Goal: Task Accomplishment & Management: Complete application form

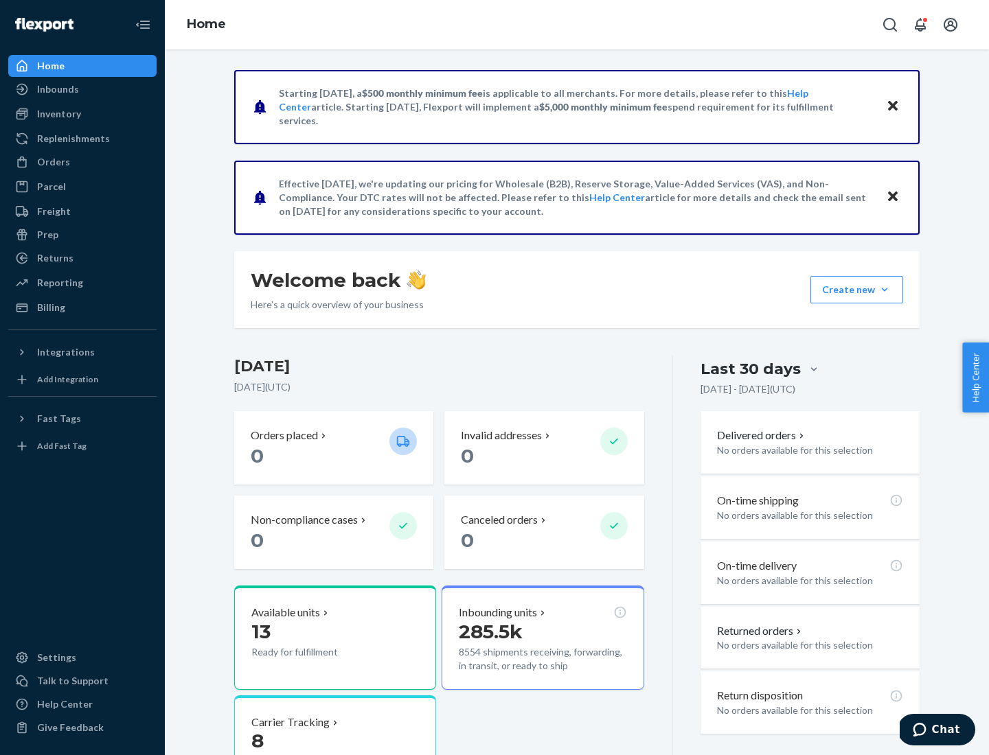
click at [884, 290] on button "Create new Create new inbound Create new order Create new product" at bounding box center [856, 289] width 93 height 27
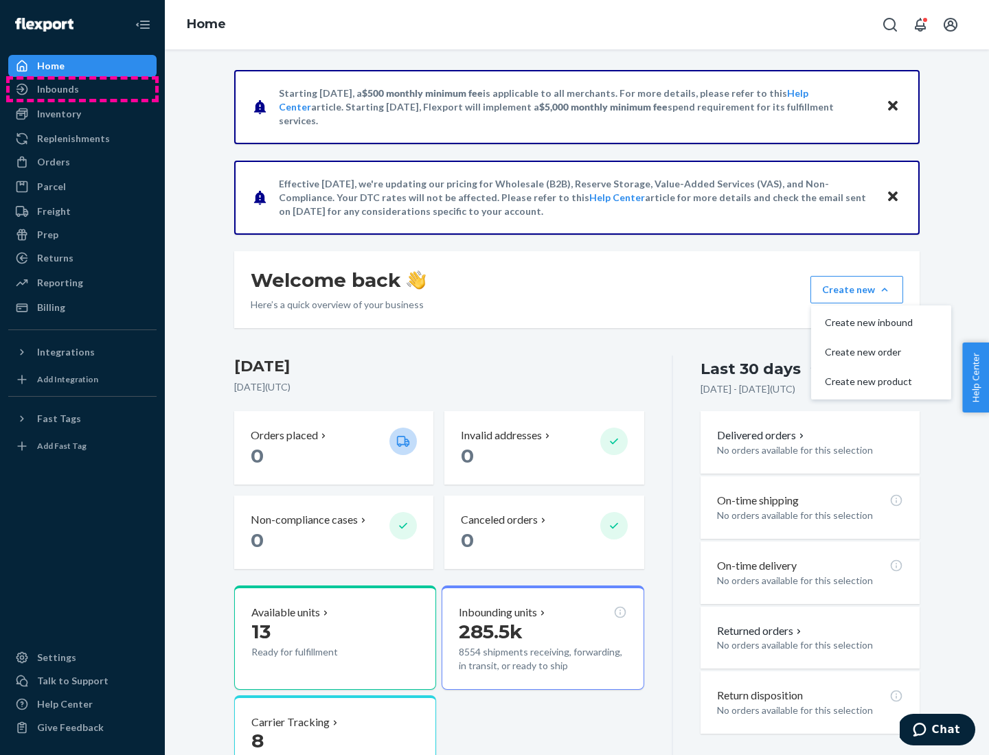
click at [82, 89] on div "Inbounds" at bounding box center [83, 89] width 146 height 19
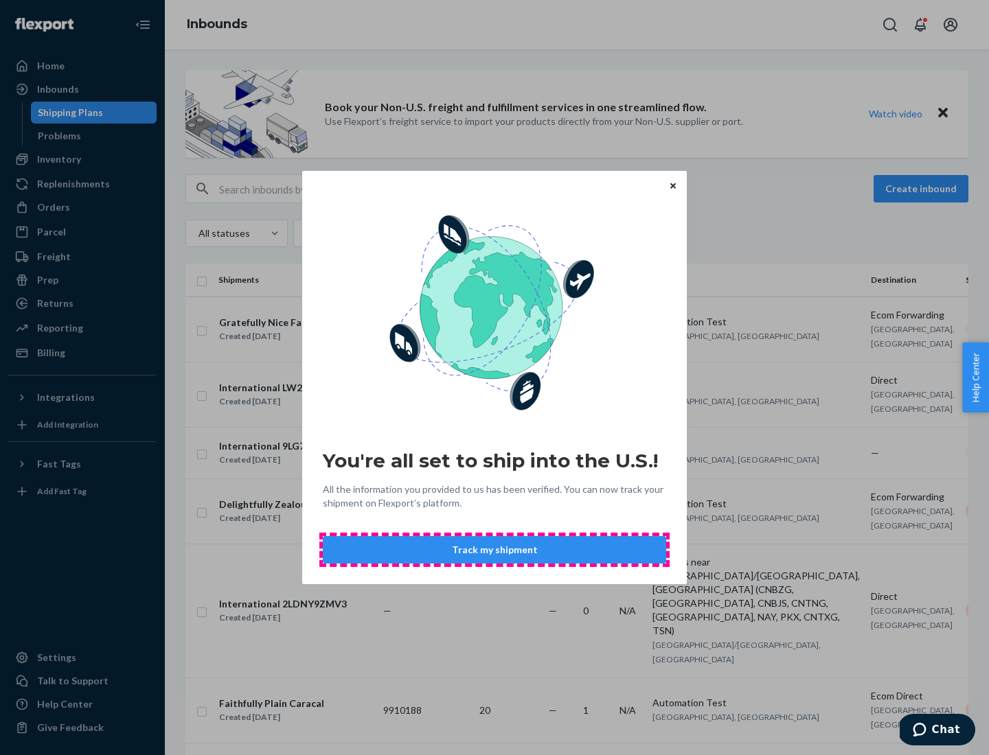
click at [494, 550] on button "Track my shipment" at bounding box center [494, 549] width 343 height 27
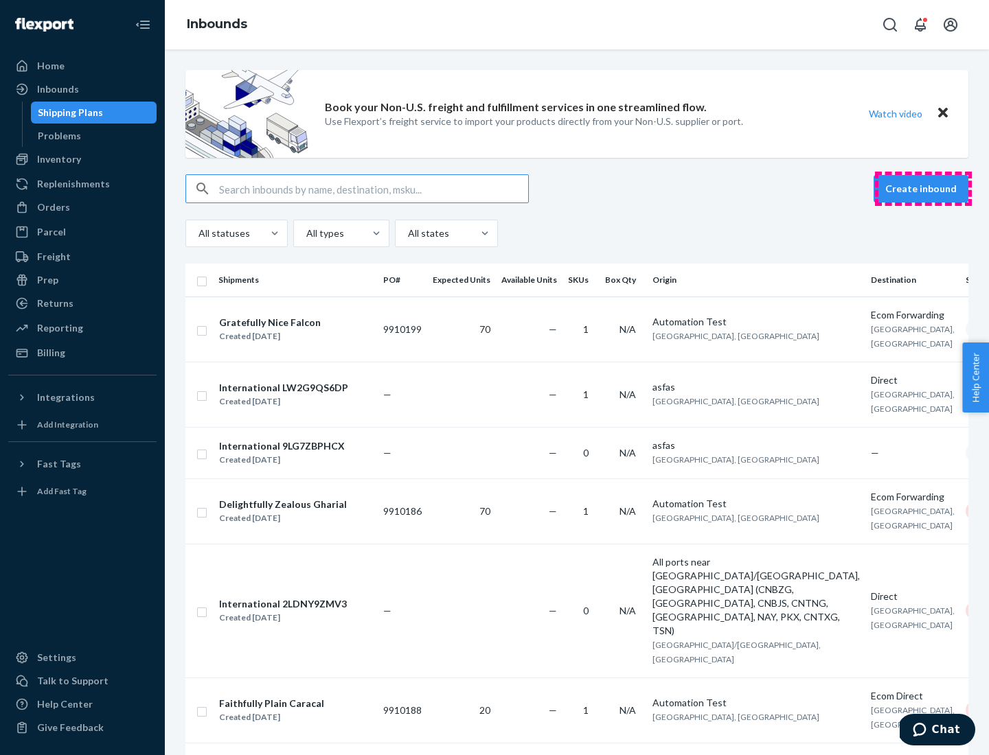
click at [923, 189] on button "Create inbound" at bounding box center [920, 188] width 95 height 27
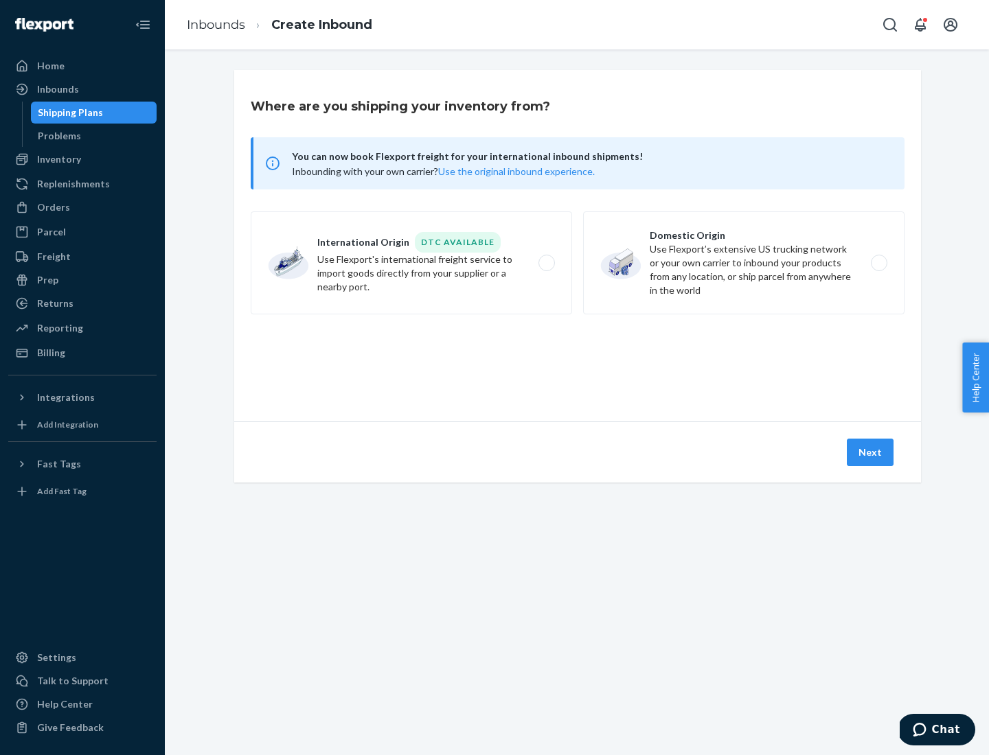
click at [411, 263] on label "International Origin DTC Available Use Flexport's international freight service…" at bounding box center [411, 262] width 321 height 103
click at [546, 263] on input "International Origin DTC Available Use Flexport's international freight service…" at bounding box center [550, 263] width 9 height 9
radio input "true"
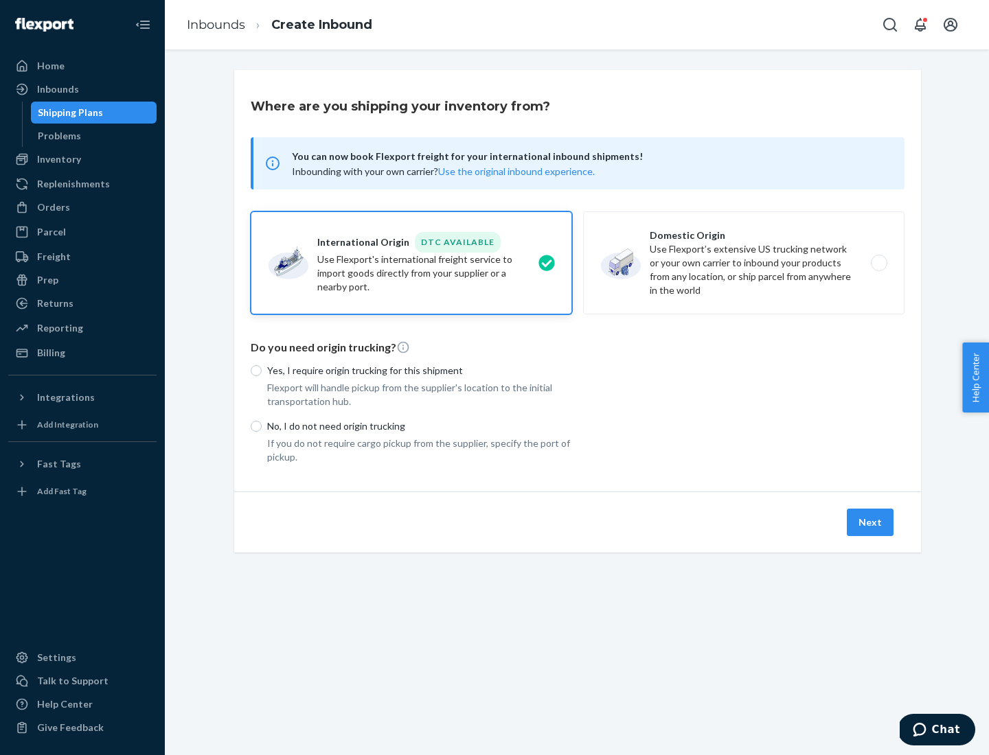
click at [419, 426] on p "No, I do not need origin trucking" at bounding box center [419, 426] width 305 height 14
click at [262, 426] on input "No, I do not need origin trucking" at bounding box center [256, 426] width 11 height 11
radio input "true"
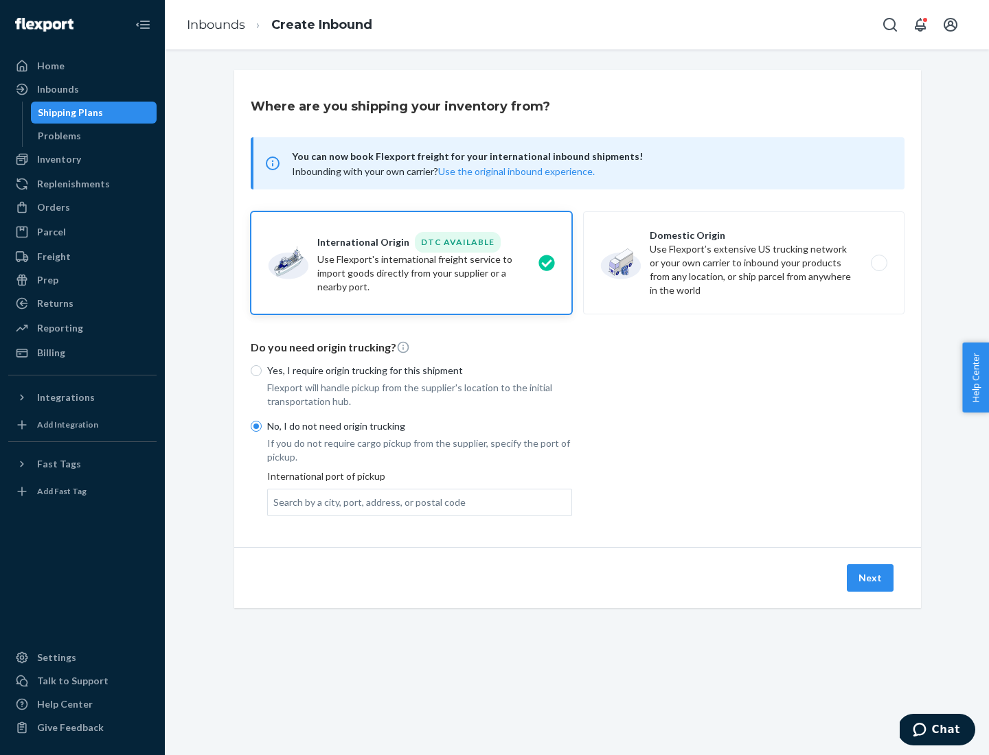
click at [366, 502] on div "Search by a city, port, address, or postal code" at bounding box center [369, 503] width 192 height 14
click at [275, 502] on input "Search by a city, port, address, or postal code" at bounding box center [273, 503] width 1 height 14
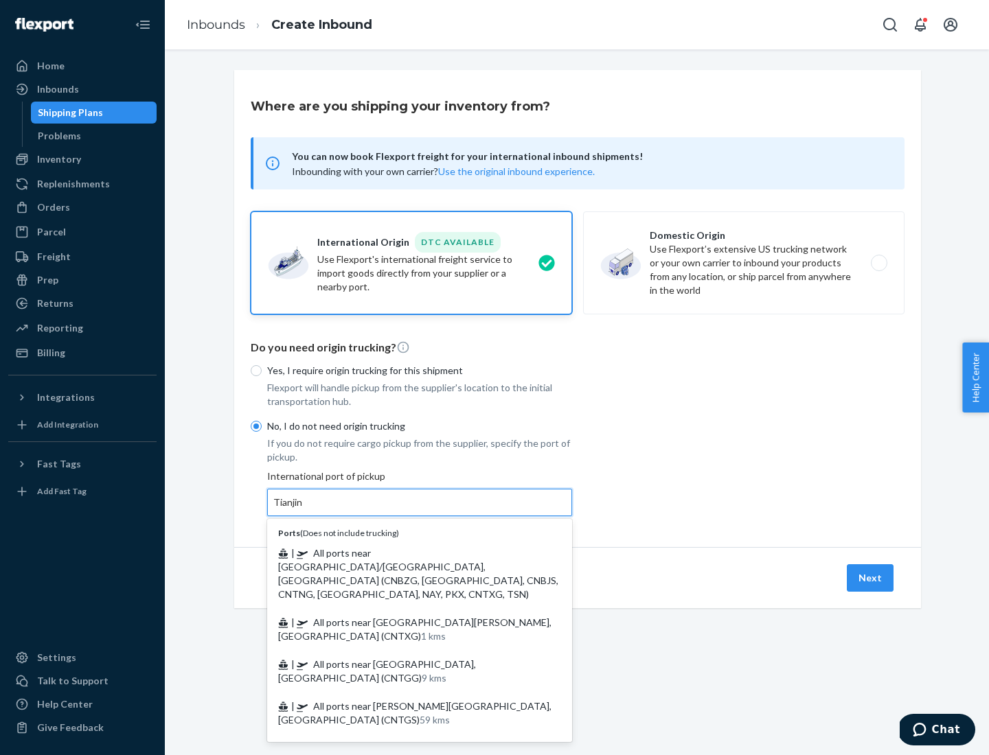
click at [406, 553] on span "| All ports near [GEOGRAPHIC_DATA]/[GEOGRAPHIC_DATA], [GEOGRAPHIC_DATA] (CNBZG,…" at bounding box center [418, 573] width 280 height 53
click at [303, 509] on input "Tianjin" at bounding box center [288, 503] width 30 height 14
type input "All ports near [GEOGRAPHIC_DATA]/[GEOGRAPHIC_DATA], [GEOGRAPHIC_DATA] (CNBZG, […"
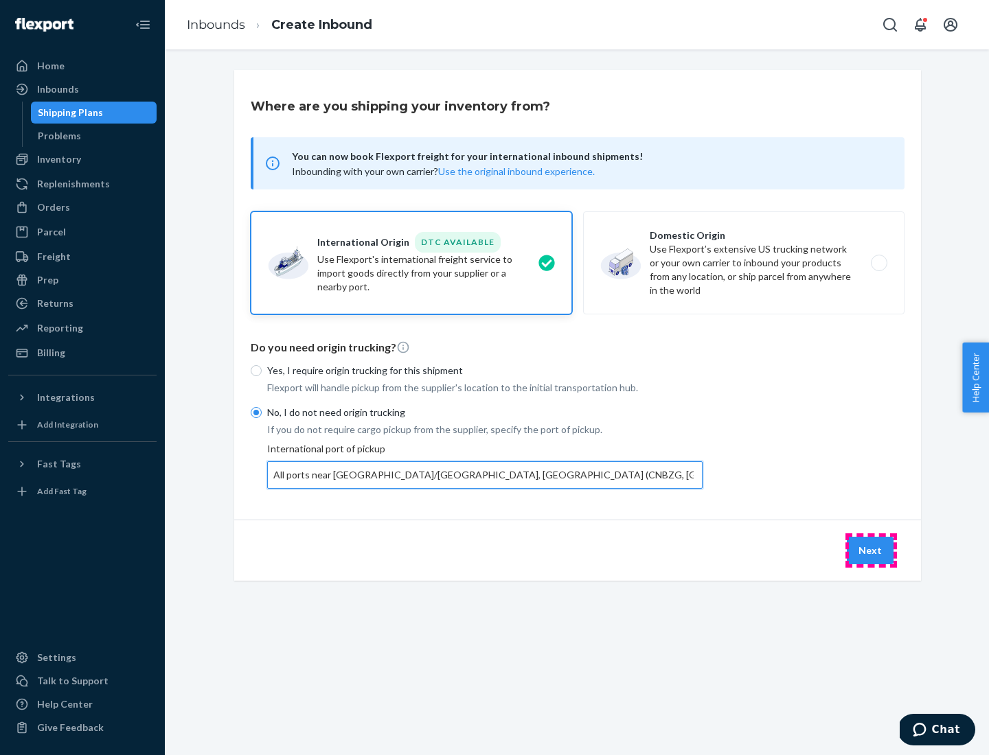
click at [871, 550] on button "Next" at bounding box center [870, 550] width 47 height 27
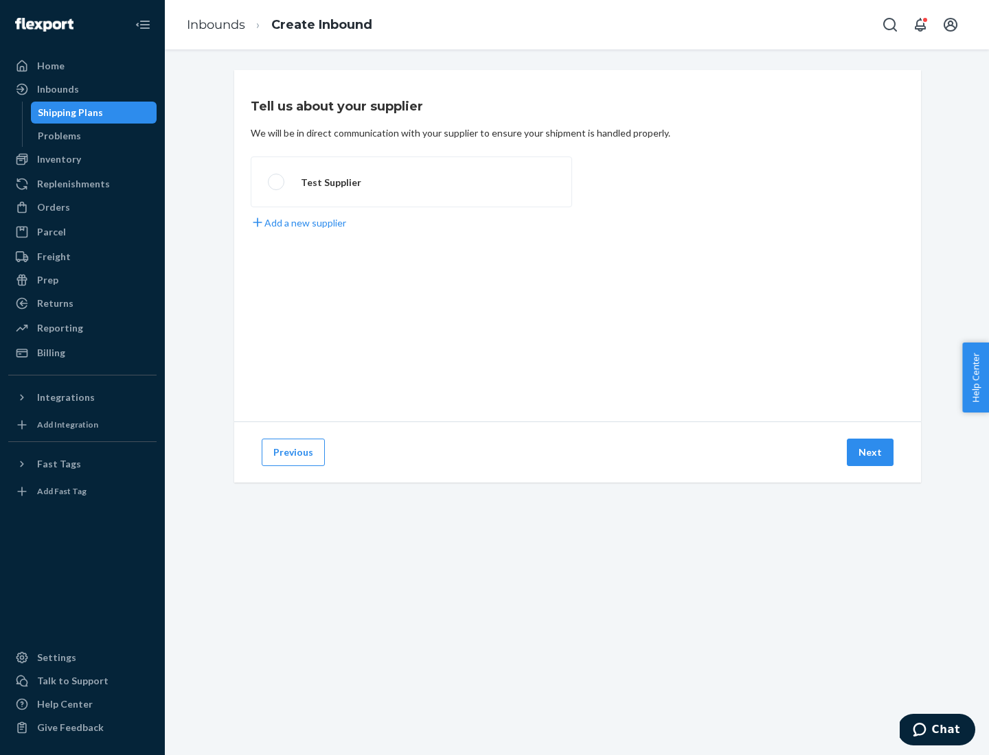
click at [411, 182] on label "Test Supplier" at bounding box center [411, 182] width 321 height 51
click at [277, 182] on input "Test Supplier" at bounding box center [272, 182] width 9 height 9
radio input "true"
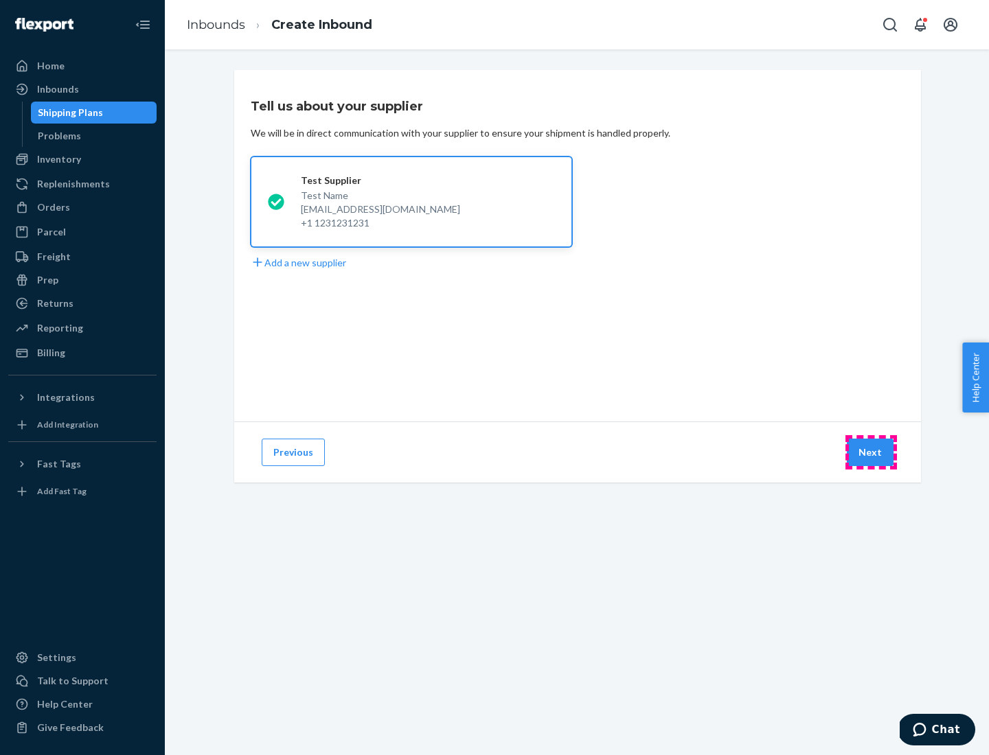
click at [871, 452] on button "Next" at bounding box center [870, 452] width 47 height 27
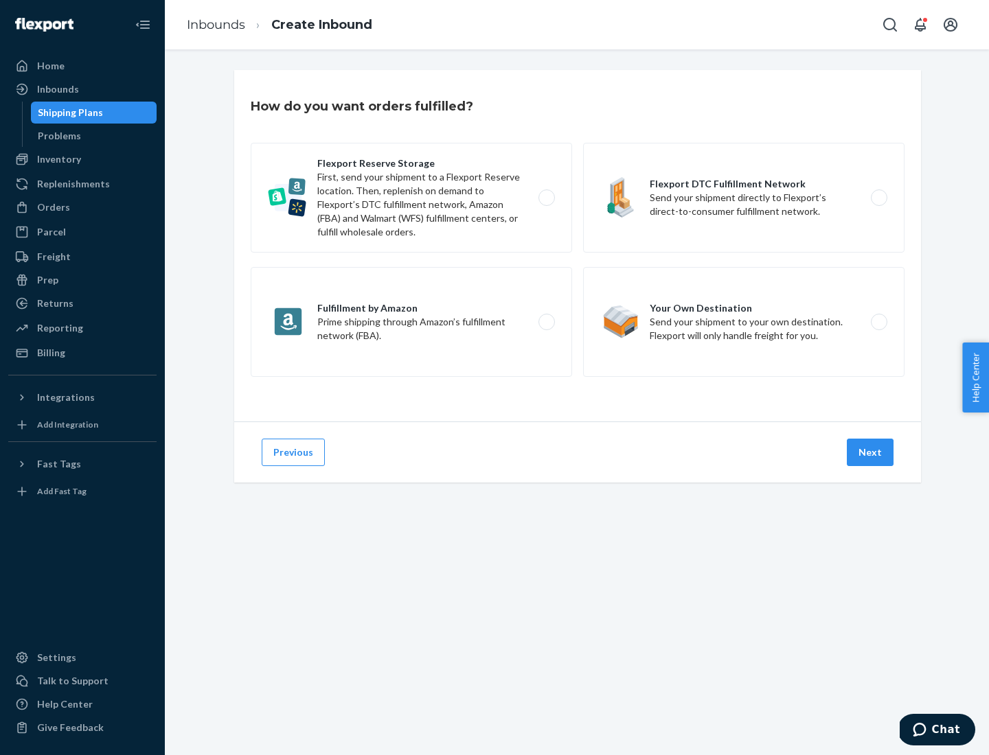
click at [411, 198] on label "Flexport Reserve Storage First, send your shipment to a Flexport Reserve locati…" at bounding box center [411, 198] width 321 height 110
click at [546, 198] on input "Flexport Reserve Storage First, send your shipment to a Flexport Reserve locati…" at bounding box center [550, 198] width 9 height 9
radio input "true"
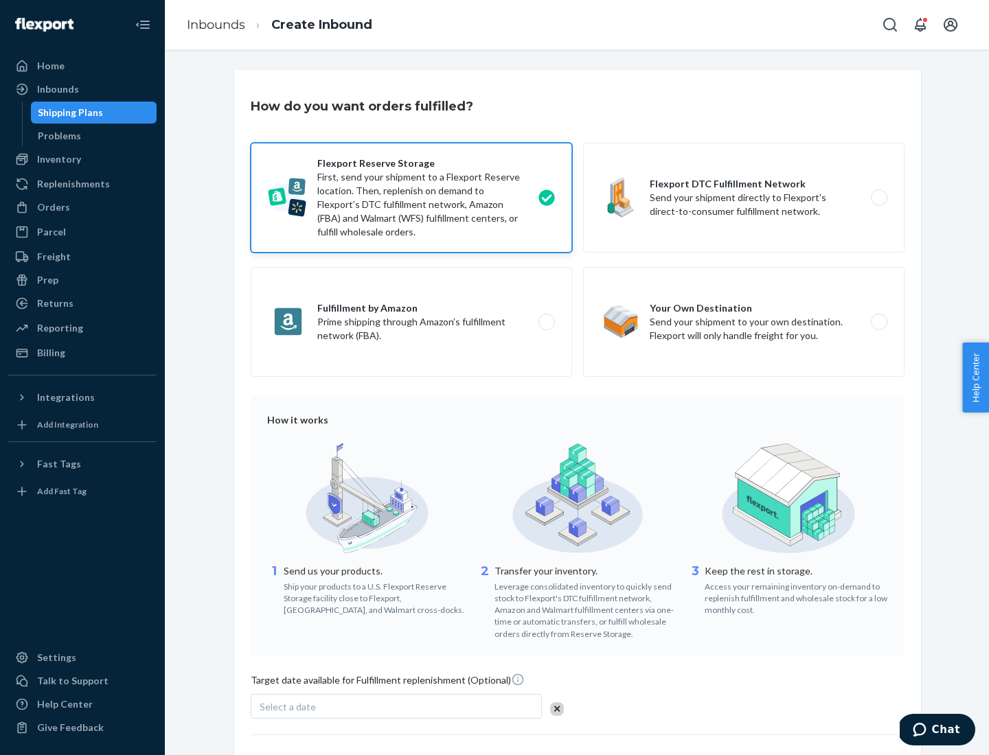
scroll to position [113, 0]
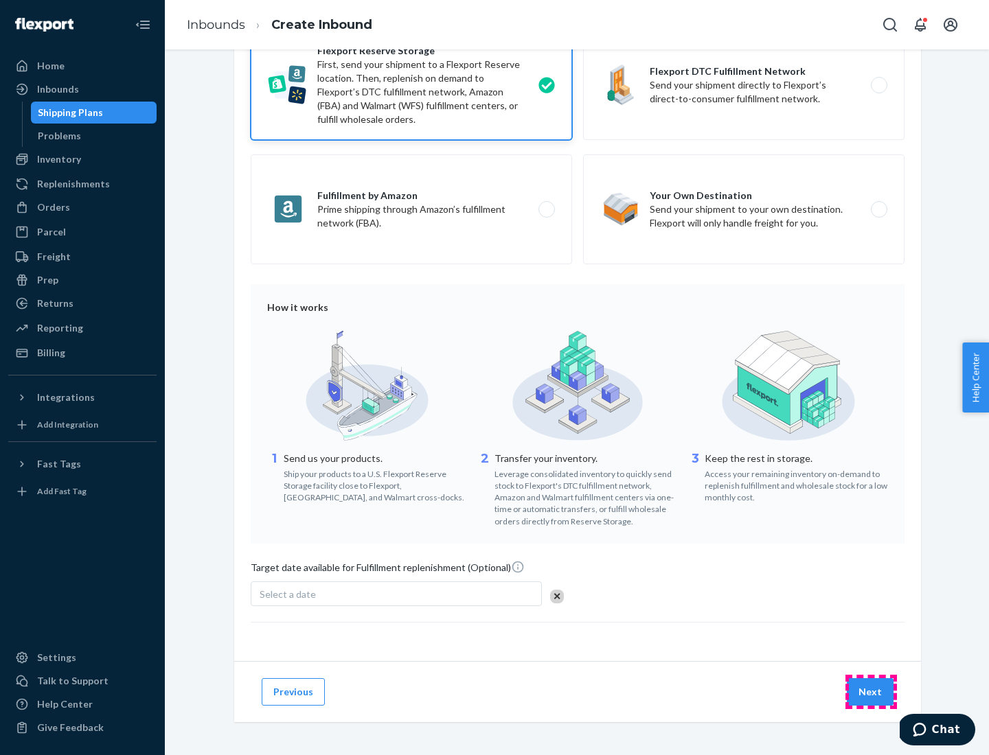
click at [871, 691] on button "Next" at bounding box center [870, 691] width 47 height 27
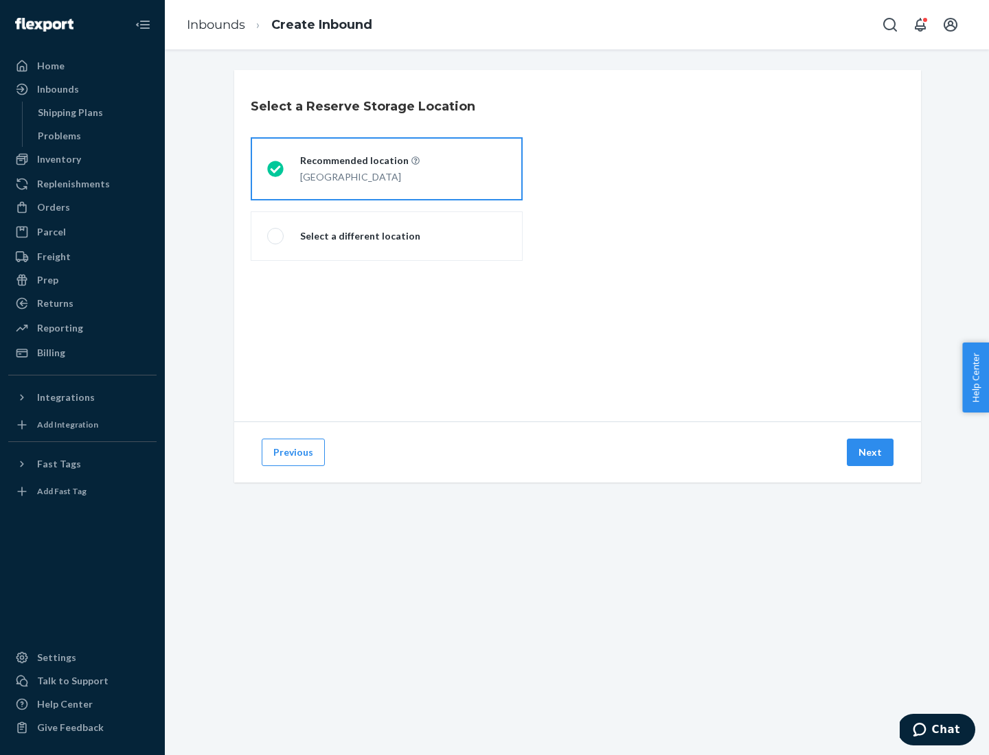
click at [387, 169] on div "[GEOGRAPHIC_DATA]" at bounding box center [359, 176] width 119 height 16
click at [276, 169] on input "Recommended location [GEOGRAPHIC_DATA]" at bounding box center [271, 169] width 9 height 9
click at [871, 452] on button "Next" at bounding box center [870, 452] width 47 height 27
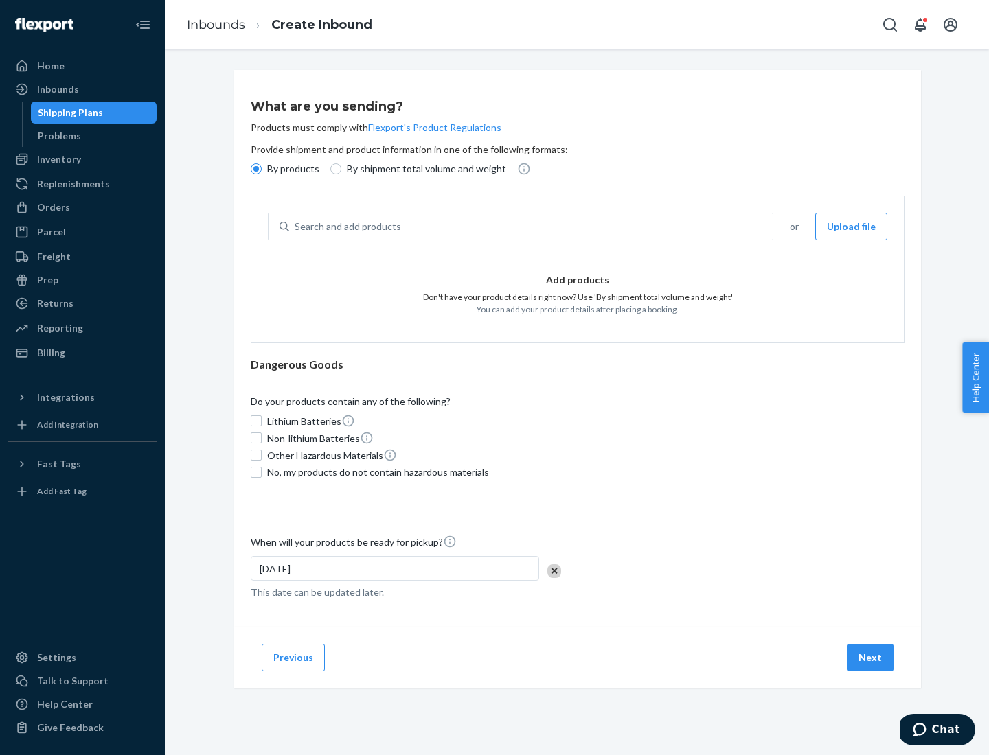
click at [531, 227] on div "Search and add products" at bounding box center [530, 226] width 483 height 25
click at [296, 227] on input "Search and add products" at bounding box center [295, 227] width 1 height 14
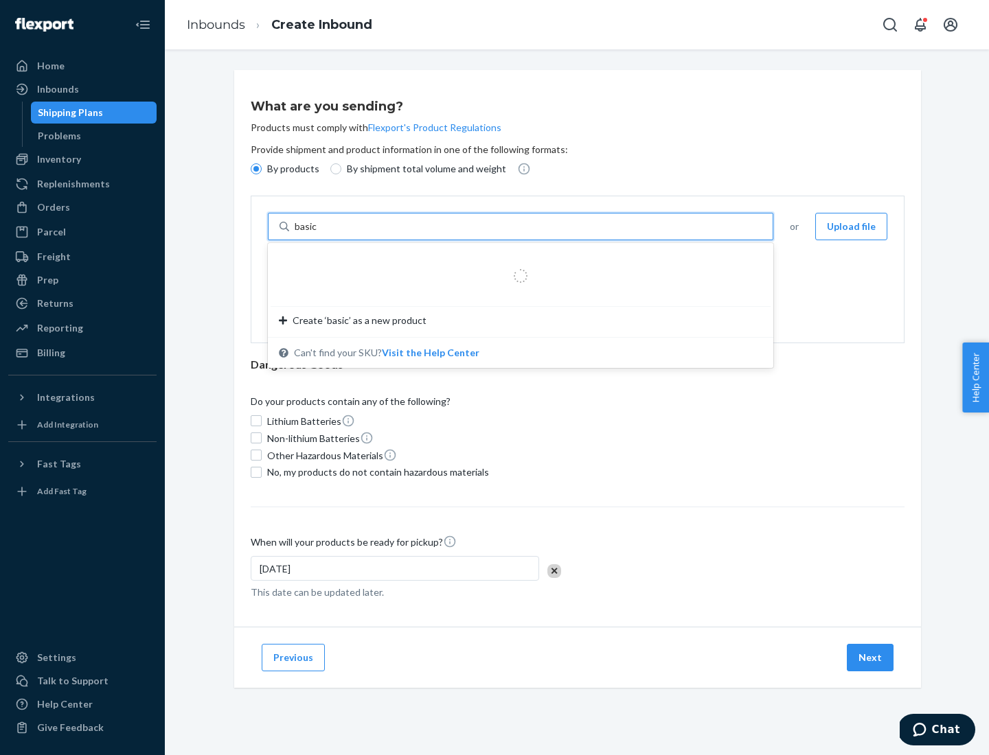
type input "basic"
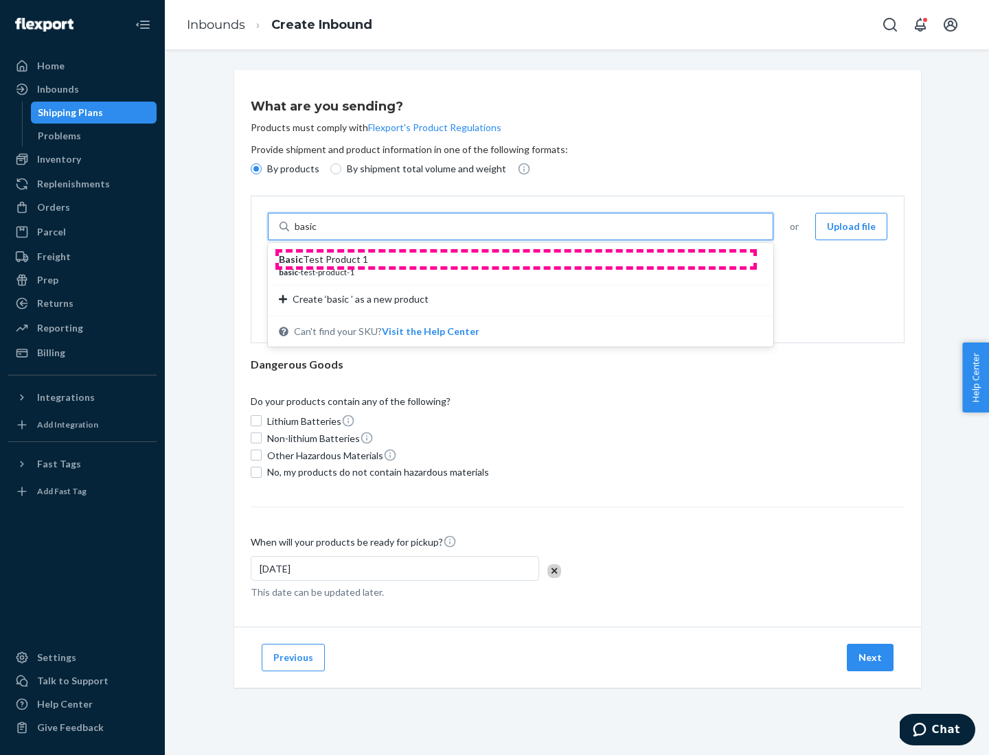
click at [516, 260] on div "Basic Test Product 1" at bounding box center [515, 260] width 472 height 14
click at [319, 233] on input "basic" at bounding box center [307, 227] width 25 height 14
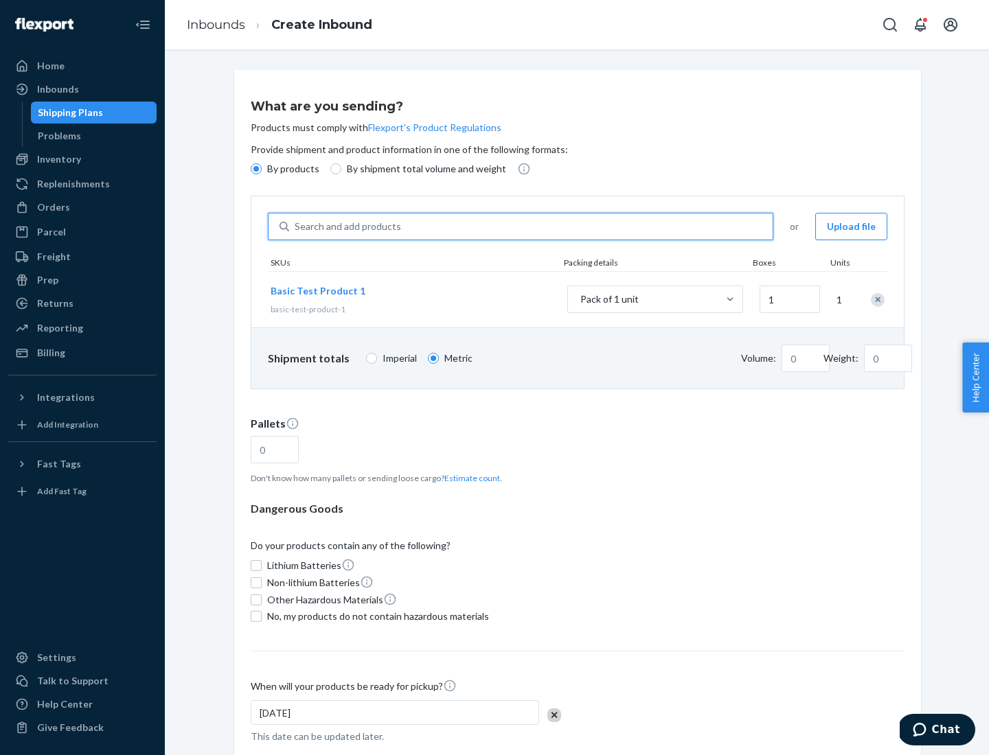
type input "1.09"
type input "3.27"
type input "3"
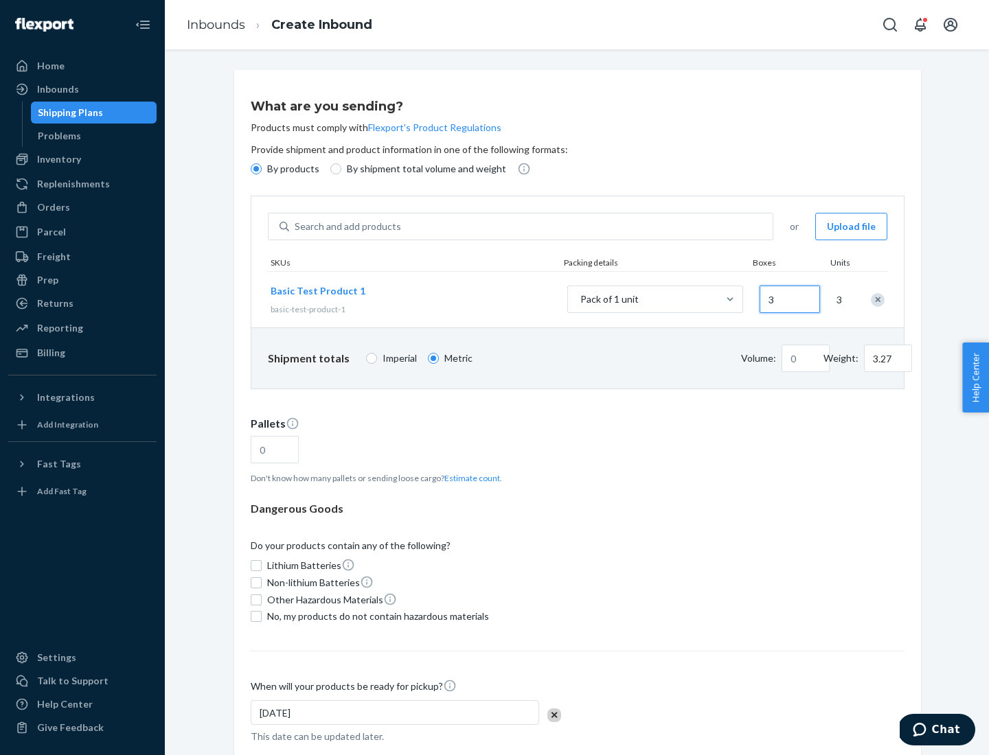
type input "0.01"
type input "32.66"
type input "30"
type input "0.07"
type input "326.59"
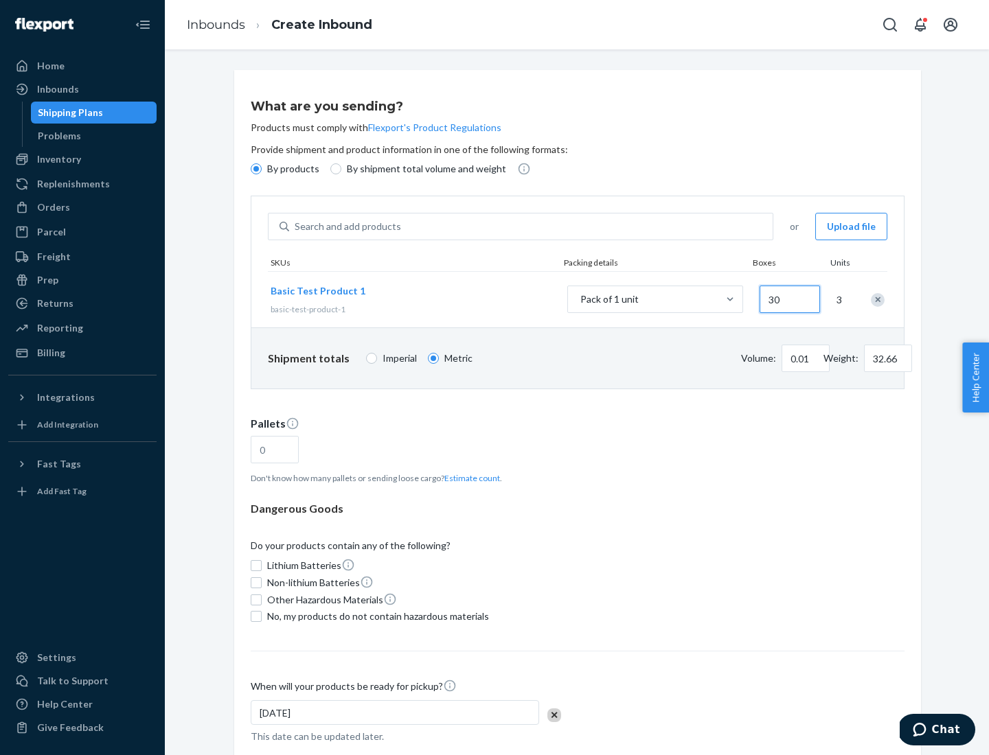
type input "300"
type input "0.68"
type input "3265.86"
type input "3000"
type input "1.09"
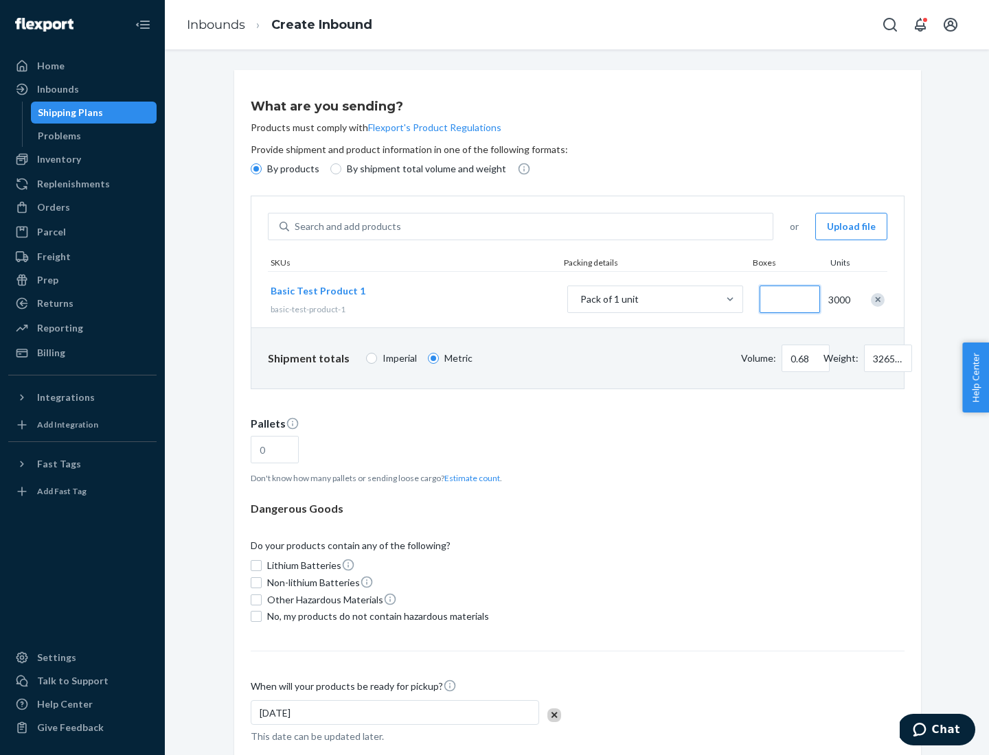
type input "1"
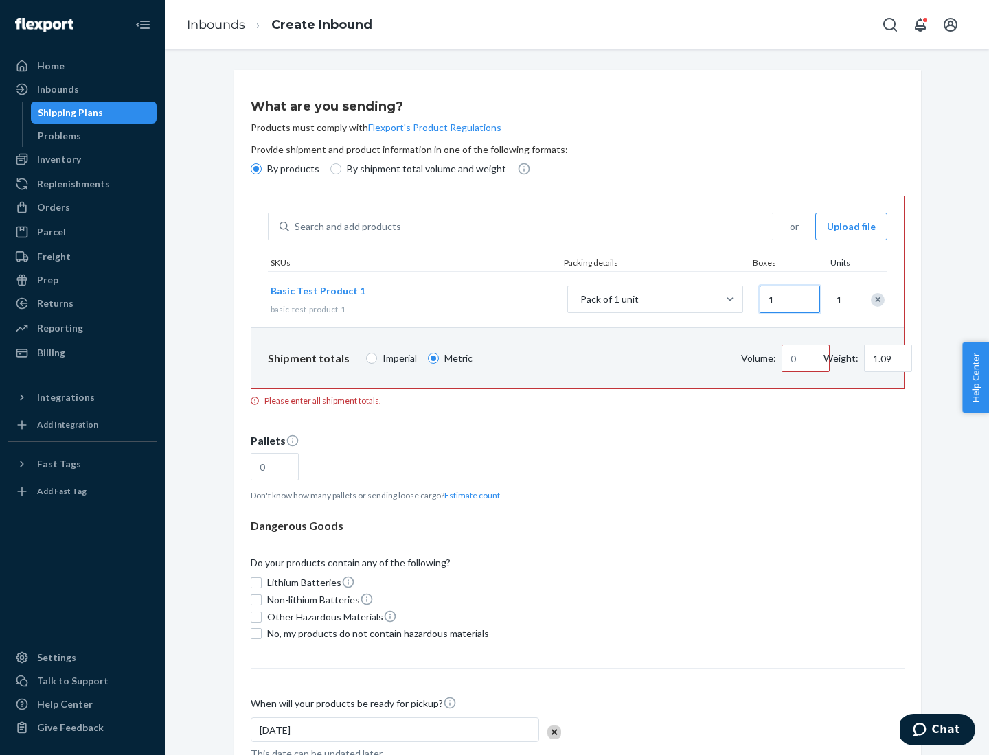
type input "10.89"
type input "10"
type input "0.02"
type input "108.86"
type input "100"
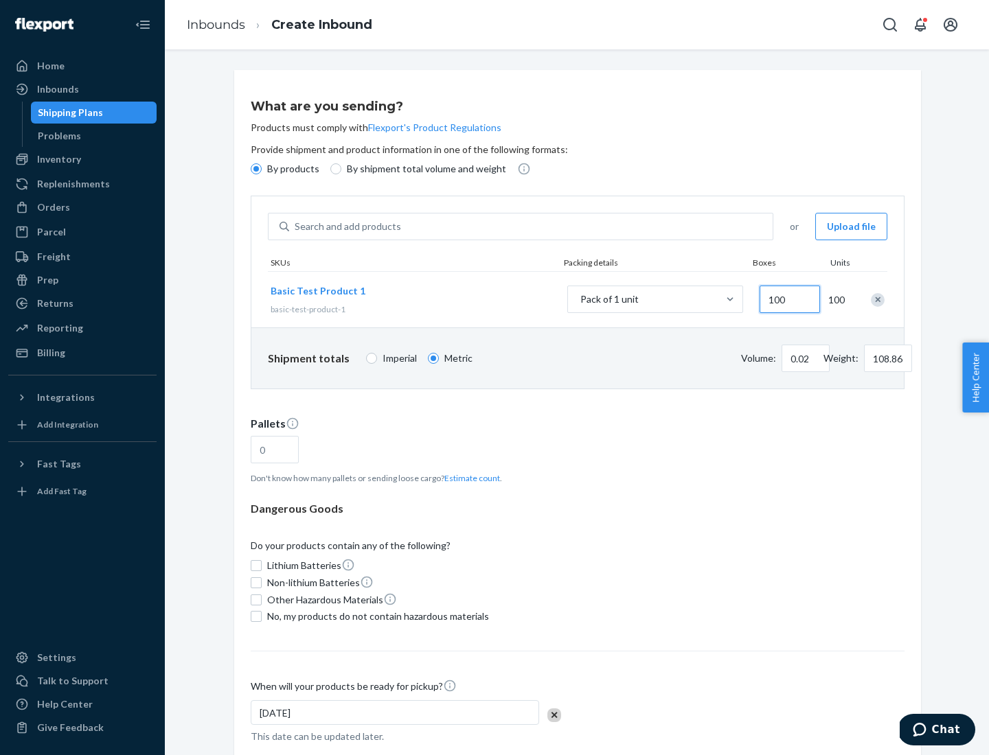
type input "0.23"
type input "1088.62"
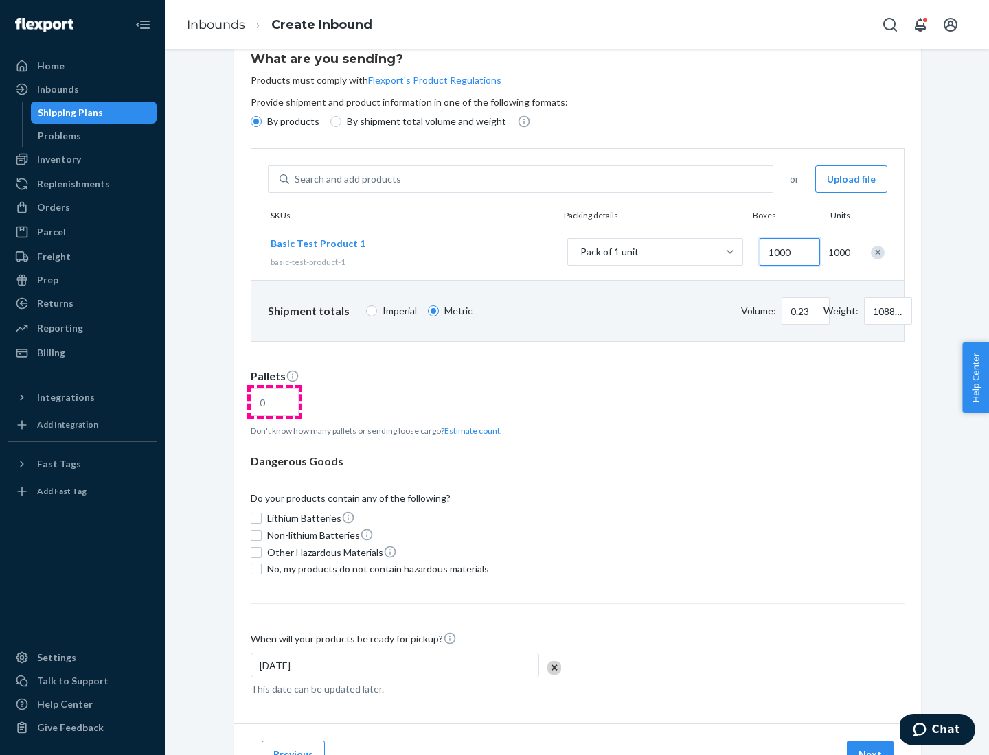
type input "1000"
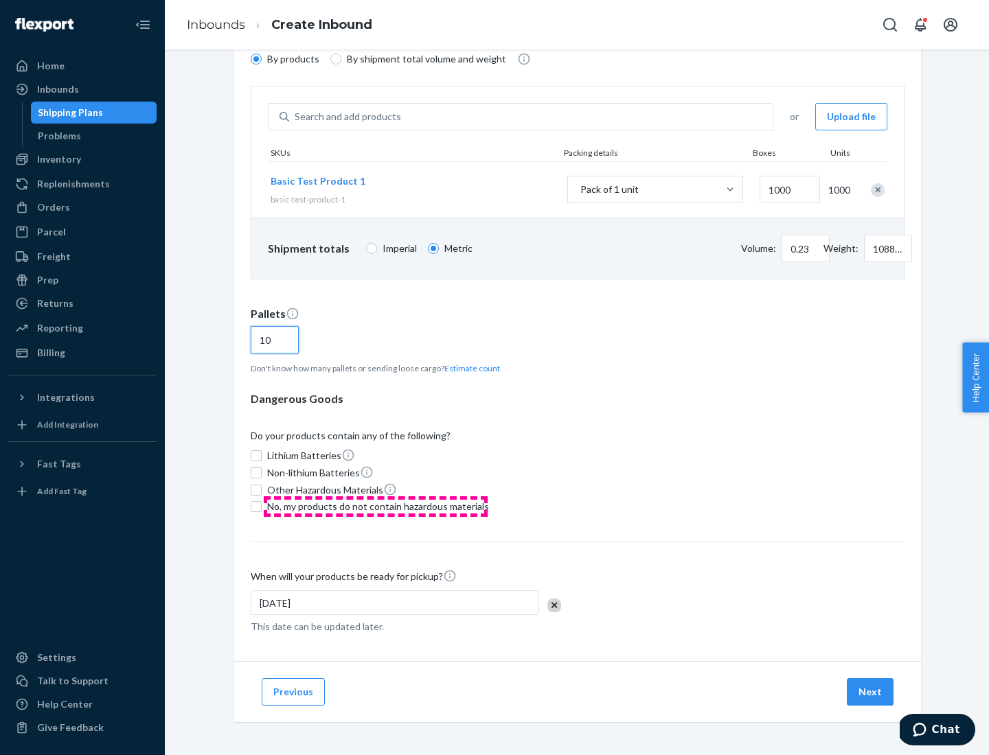
type input "10"
click at [376, 507] on span "No, my products do not contain hazardous materials" at bounding box center [378, 507] width 222 height 14
click at [262, 507] on input "No, my products do not contain hazardous materials" at bounding box center [256, 506] width 11 height 11
checkbox input "true"
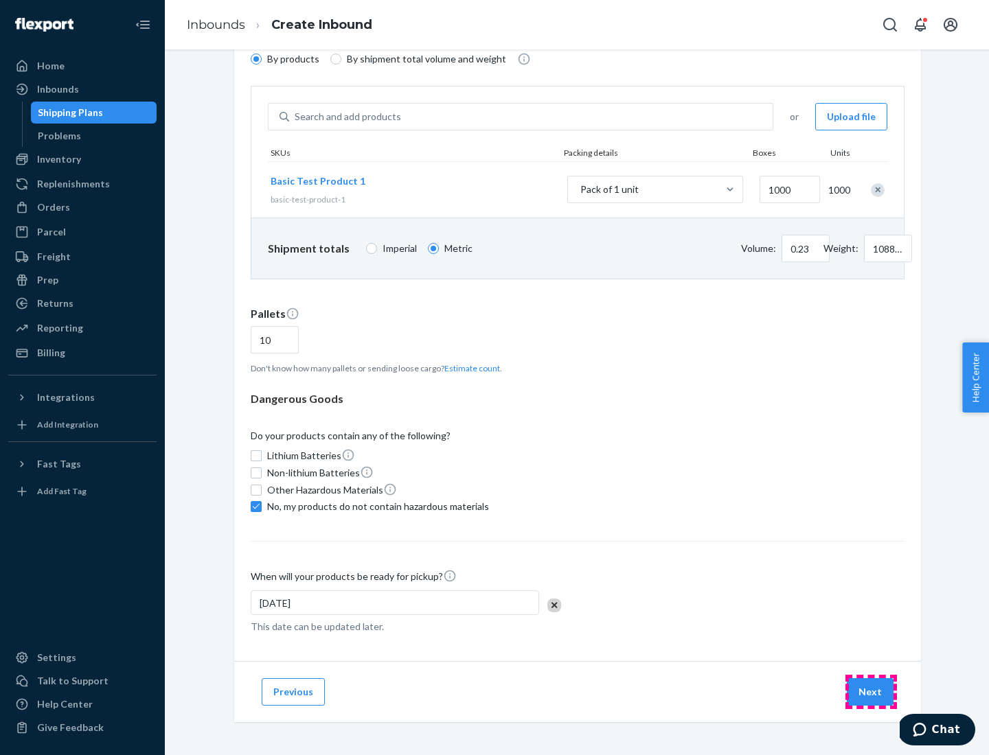
click at [871, 692] on button "Next" at bounding box center [870, 691] width 47 height 27
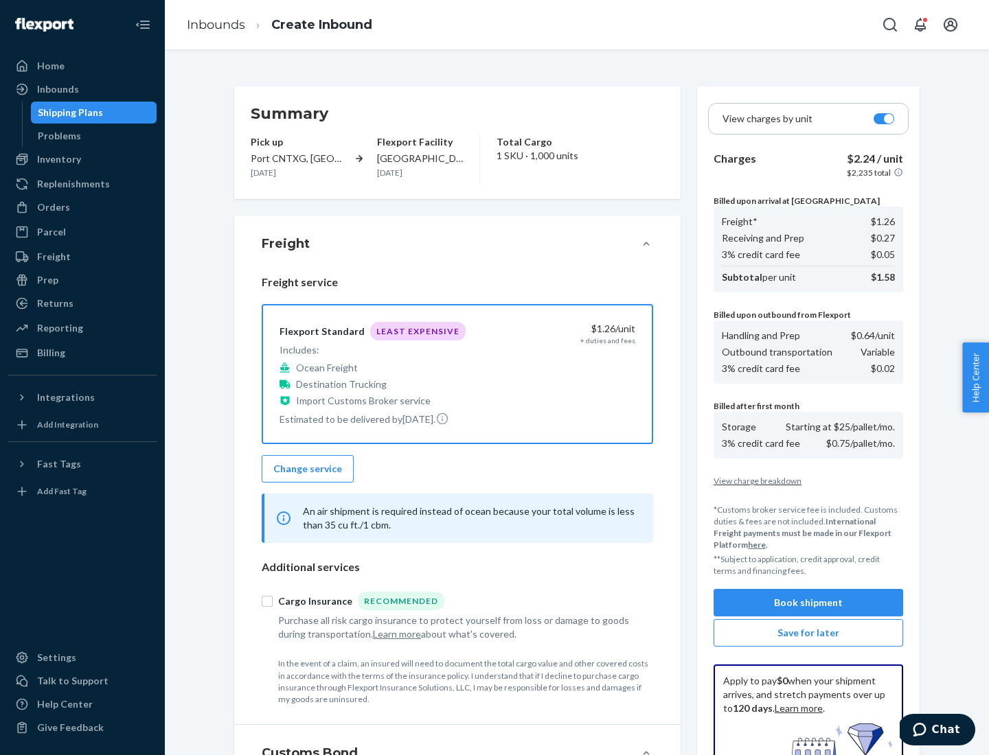
scroll to position [200, 0]
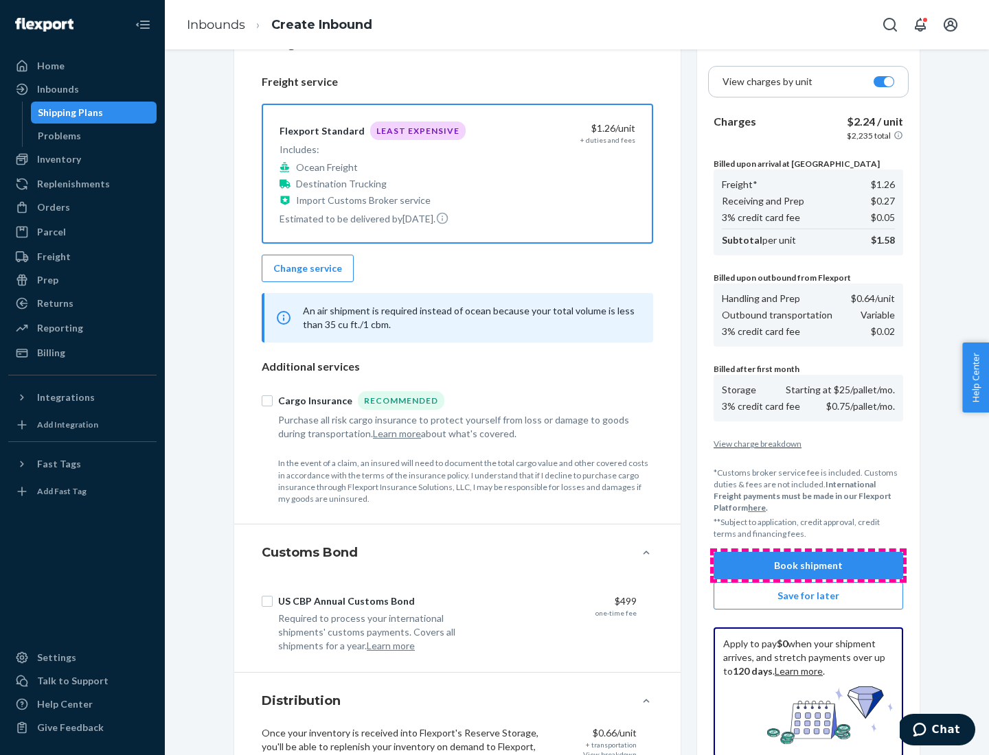
click at [808, 566] on button "Book shipment" at bounding box center [807, 565] width 189 height 27
